Goal: Find contact information: Find contact information

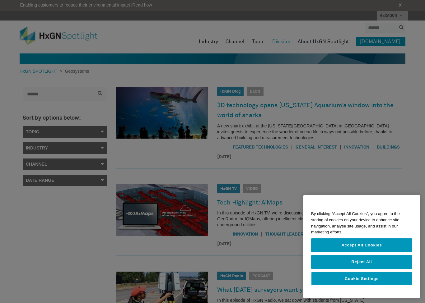
click at [330, 39] on div at bounding box center [212, 151] width 425 height 303
click at [371, 247] on button "Accept All Cookies" at bounding box center [361, 246] width 101 height 14
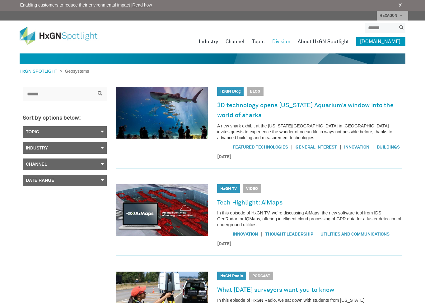
click at [340, 45] on link "About HxGN Spotlight" at bounding box center [323, 41] width 51 height 9
click at [338, 40] on link "About HxGN Spotlight" at bounding box center [323, 41] width 51 height 9
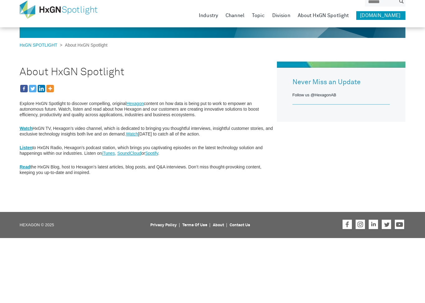
click at [241, 250] on link "Contact Us" at bounding box center [240, 252] width 21 height 4
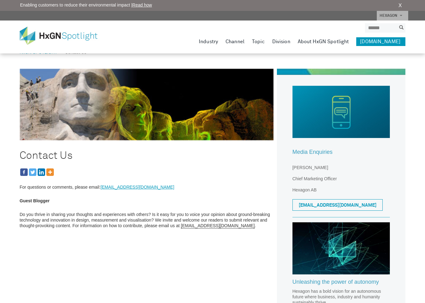
scroll to position [20, 0]
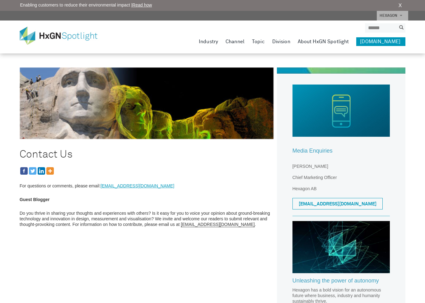
click at [312, 185] on p "Kristin Christensen Chief Marketing Officer Hexagon AB" at bounding box center [341, 178] width 97 height 28
click at [316, 190] on p "Kristin Christensen Chief Marketing Officer Hexagon AB" at bounding box center [341, 178] width 97 height 28
click at [304, 185] on p "Kristin Christensen Chief Marketing Officer Hexagon AB" at bounding box center [341, 178] width 97 height 28
click at [306, 188] on p "Kristin Christensen Chief Marketing Officer Hexagon AB" at bounding box center [341, 178] width 97 height 28
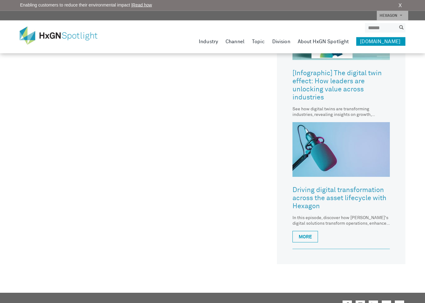
scroll to position [501, 0]
click at [316, 240] on link "More" at bounding box center [306, 237] width 26 height 12
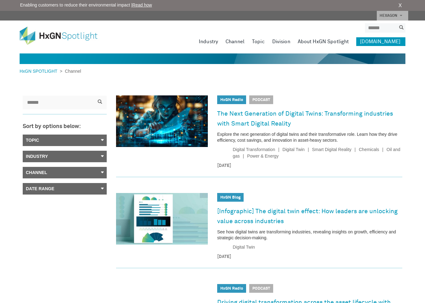
click at [316, 112] on link "The Next Generation of Digital Twins: Transforming industries with Smart Digita…" at bounding box center [309, 119] width 185 height 20
